Goal: Find contact information: Find contact information

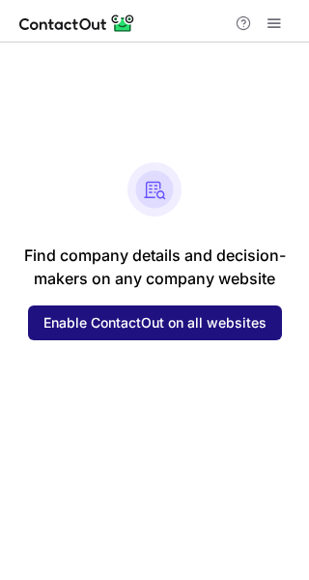
click at [150, 326] on span "Enable ContactOut on all websites" at bounding box center [155, 322] width 223 height 15
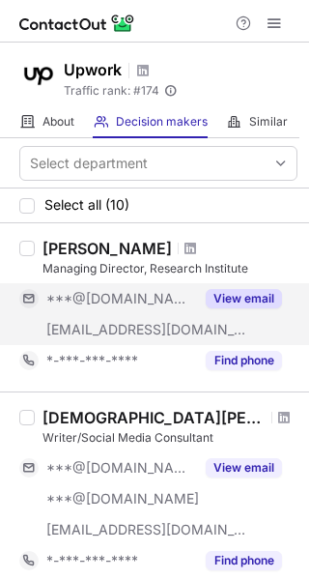
click at [245, 297] on button "View email" at bounding box center [244, 298] width 76 height 19
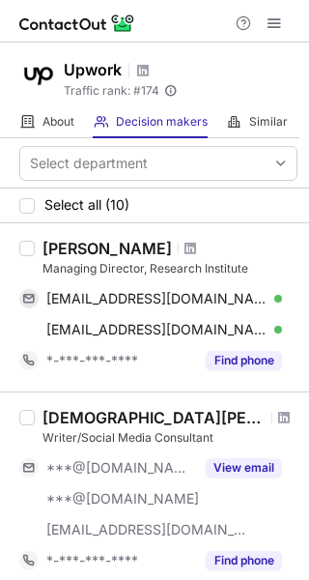
click at [112, 246] on div "[PERSON_NAME]" at bounding box center [108, 248] width 130 height 19
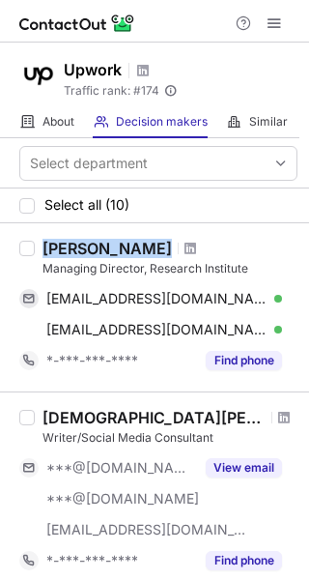
drag, startPoint x: 150, startPoint y: 248, endPoint x: 41, endPoint y: 250, distance: 109.3
click at [41, 250] on div "[PERSON_NAME] Managing Director, Research Institute [EMAIL_ADDRESS][DOMAIN_NAME…" at bounding box center [166, 307] width 263 height 137
